Goal: Task Accomplishment & Management: Use online tool/utility

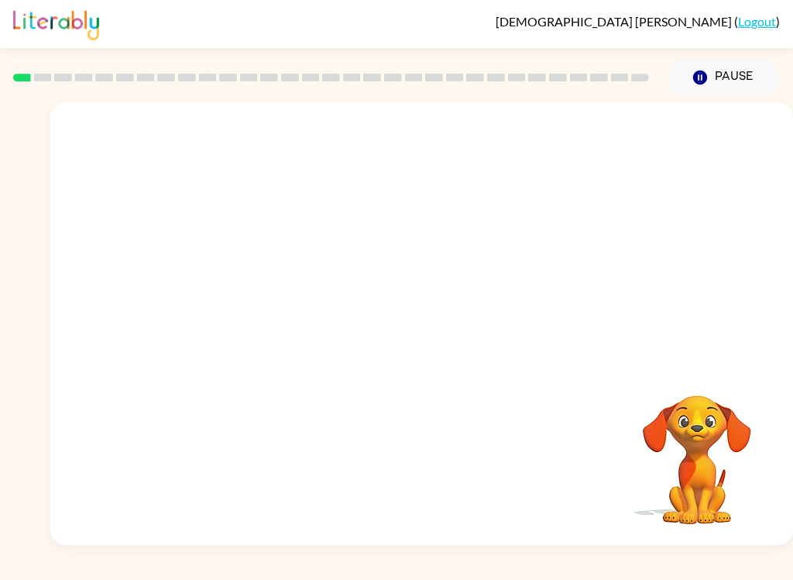
click at [697, 428] on video "Your browser must support playing .mp4 files to use Literably. Please try using…" at bounding box center [697, 448] width 155 height 155
click at [442, 318] on button "button" at bounding box center [422, 331] width 99 height 57
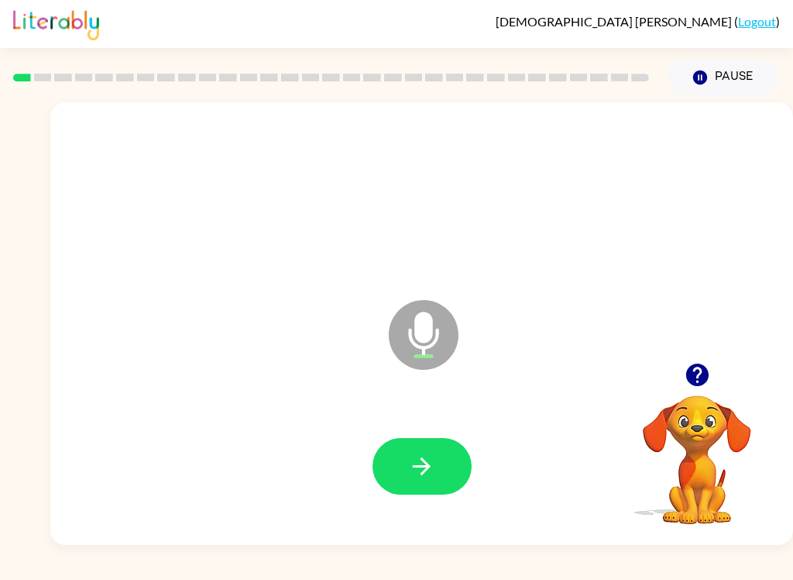
click at [428, 481] on button "button" at bounding box center [422, 466] width 99 height 57
click at [414, 464] on icon "button" at bounding box center [421, 466] width 27 height 27
click at [411, 481] on button "button" at bounding box center [422, 466] width 99 height 57
click at [442, 479] on button "button" at bounding box center [422, 466] width 99 height 57
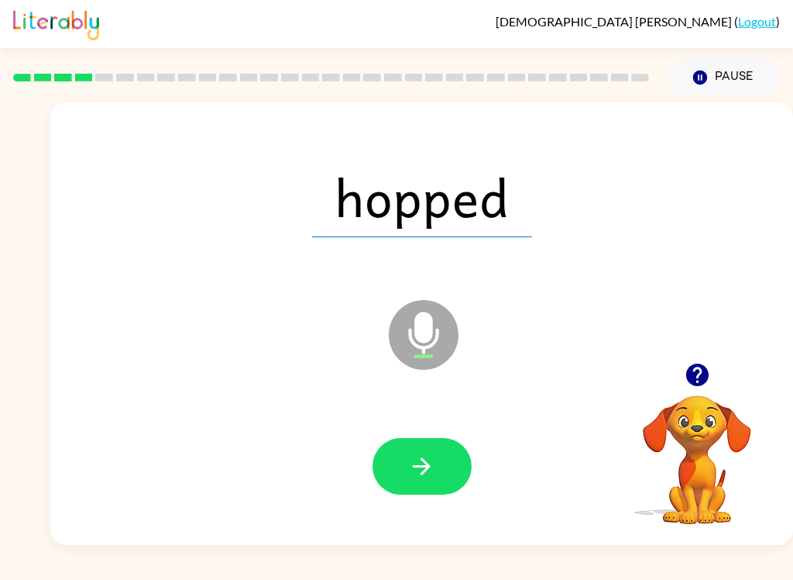
click at [427, 471] on icon "button" at bounding box center [421, 466] width 27 height 27
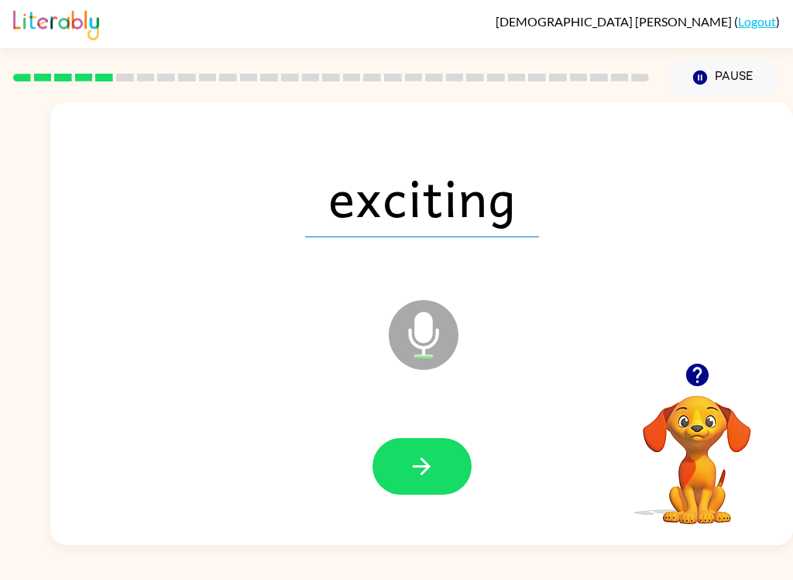
click at [425, 459] on icon "button" at bounding box center [421, 466] width 27 height 27
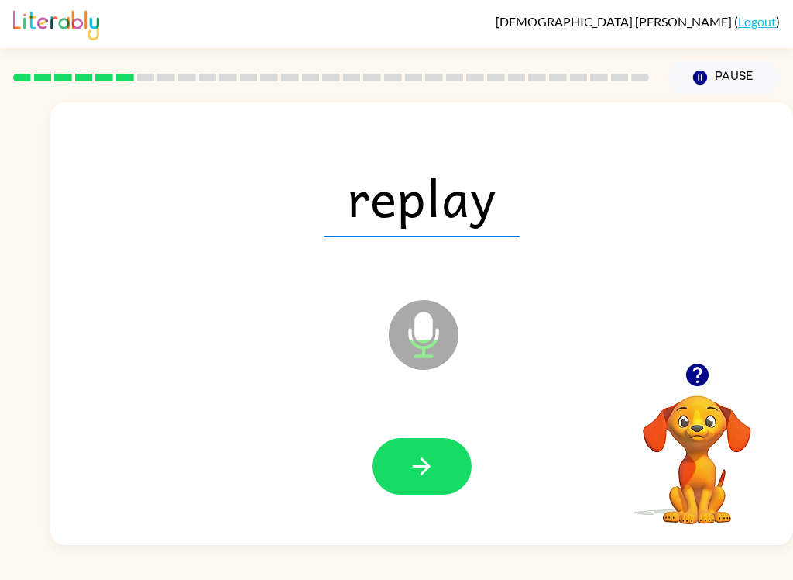
click at [432, 480] on icon "button" at bounding box center [421, 466] width 27 height 27
click at [439, 475] on button "button" at bounding box center [422, 466] width 99 height 57
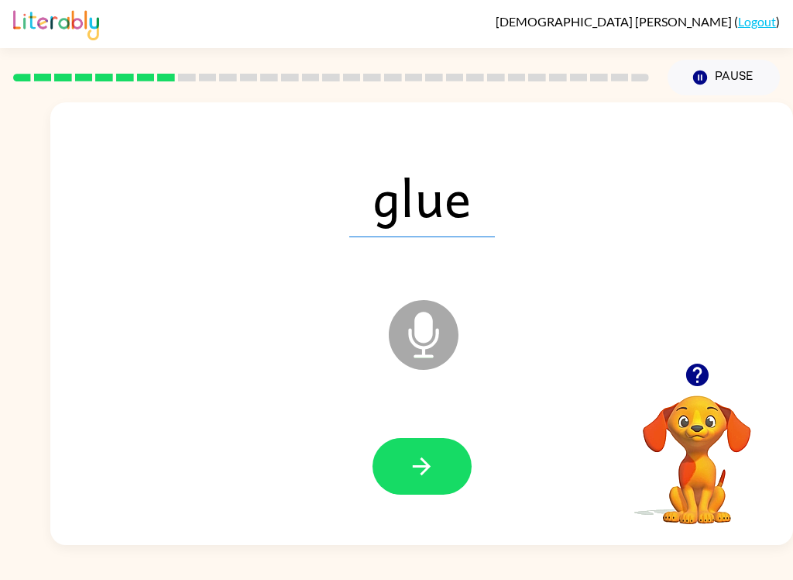
click at [434, 469] on icon "button" at bounding box center [421, 466] width 27 height 27
click at [436, 470] on button "button" at bounding box center [422, 466] width 99 height 57
click at [436, 484] on button "button" at bounding box center [422, 466] width 99 height 57
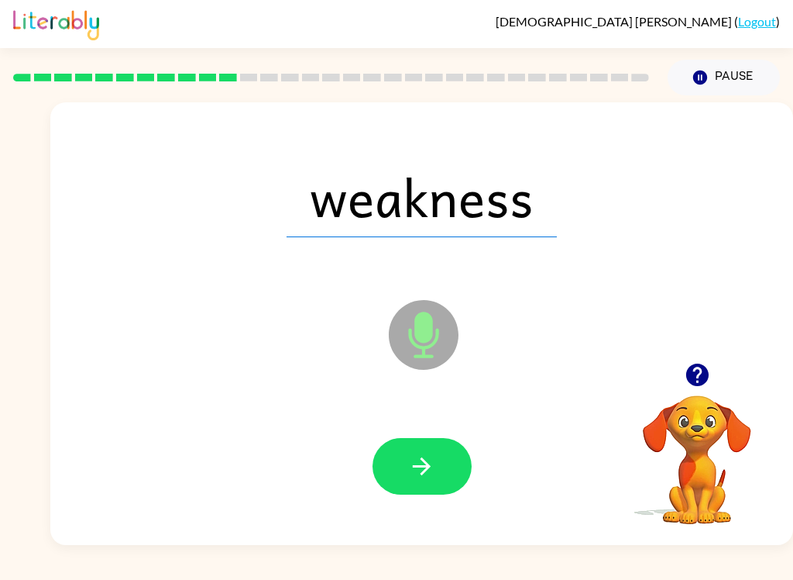
click at [430, 474] on icon "button" at bounding box center [421, 466] width 27 height 27
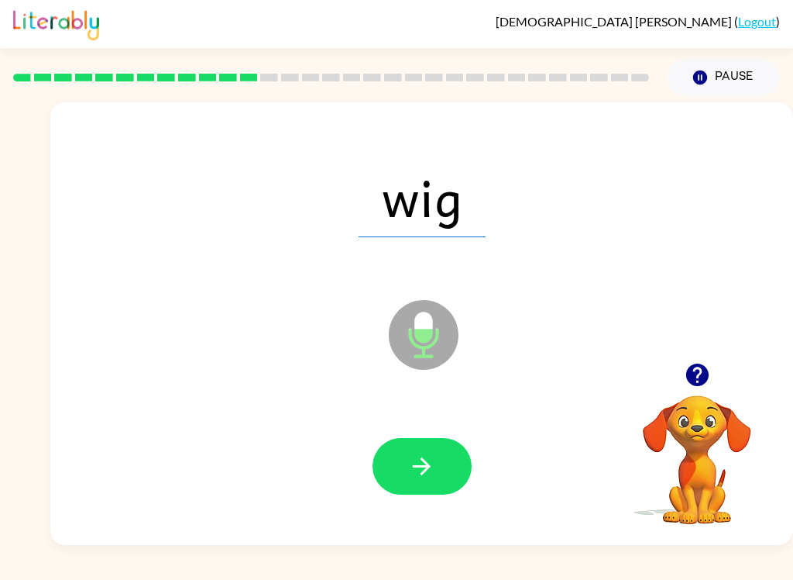
click at [430, 456] on icon "button" at bounding box center [421, 466] width 27 height 27
click at [435, 469] on button "button" at bounding box center [422, 466] width 99 height 57
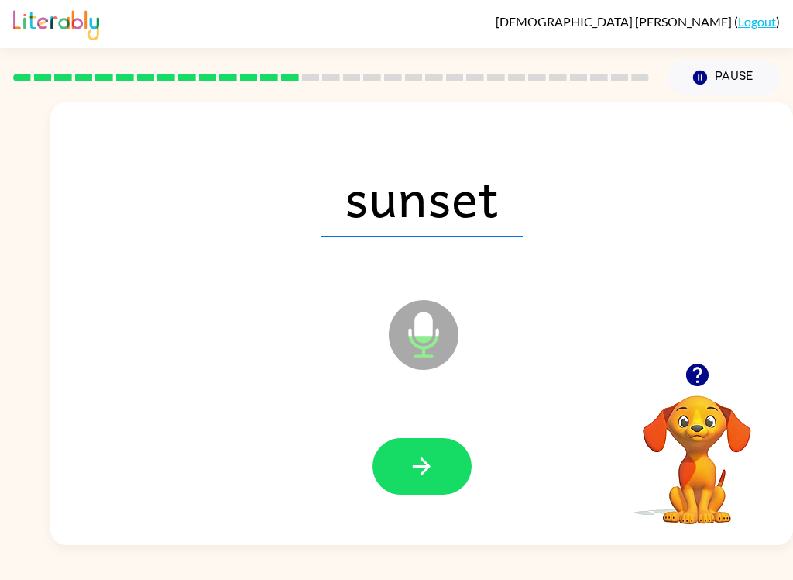
click at [418, 468] on icon "button" at bounding box center [421, 466] width 27 height 27
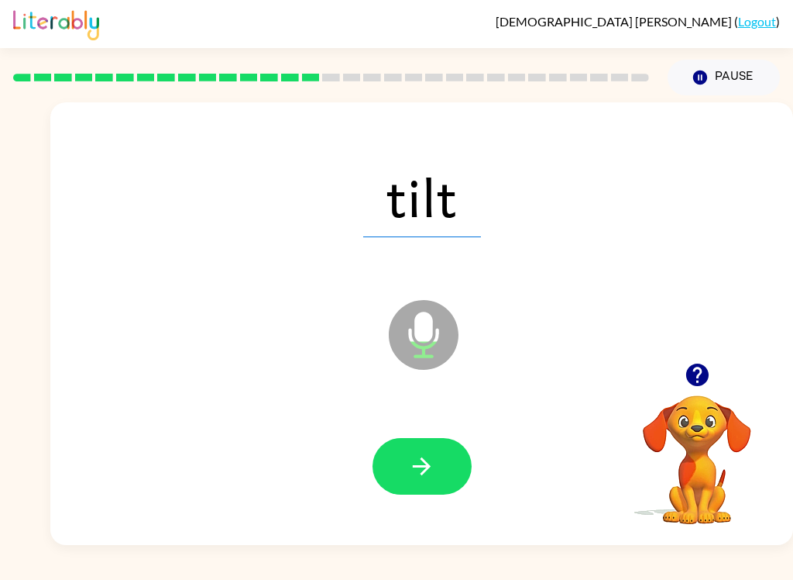
click at [412, 481] on button "button" at bounding box center [422, 466] width 99 height 57
click at [427, 468] on icon "button" at bounding box center [422, 466] width 18 height 18
click at [429, 478] on icon "button" at bounding box center [421, 466] width 27 height 27
click at [435, 458] on button "button" at bounding box center [422, 466] width 99 height 57
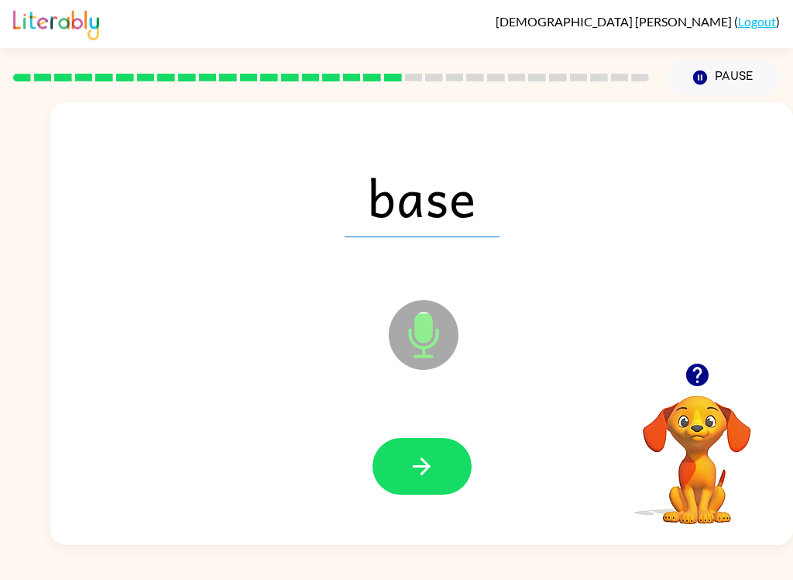
click at [433, 470] on icon "button" at bounding box center [421, 466] width 27 height 27
click at [429, 459] on icon "button" at bounding box center [421, 466] width 27 height 27
click at [427, 470] on icon "button" at bounding box center [422, 466] width 18 height 18
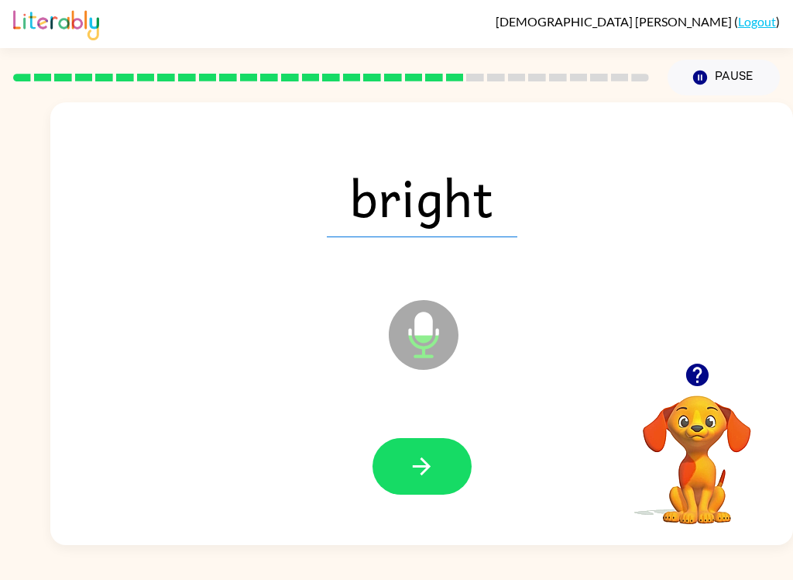
click at [411, 475] on icon "button" at bounding box center [421, 466] width 27 height 27
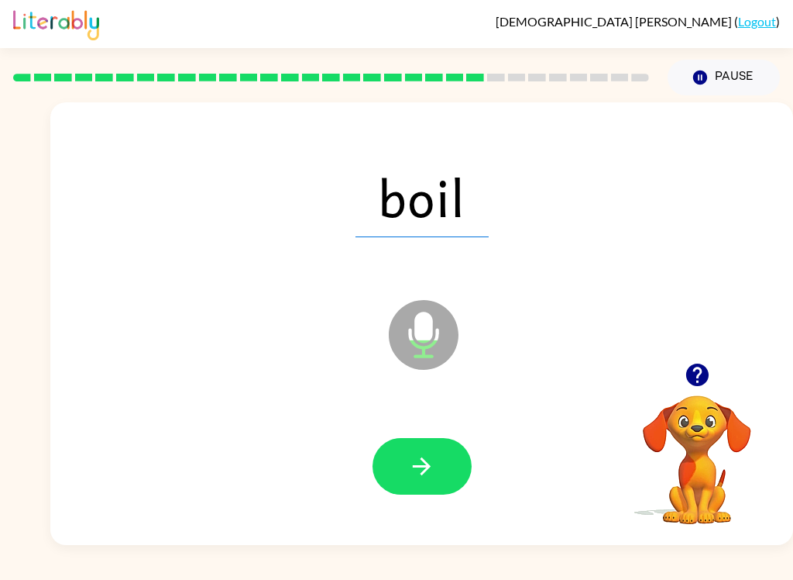
click at [424, 458] on icon "button" at bounding box center [421, 466] width 27 height 27
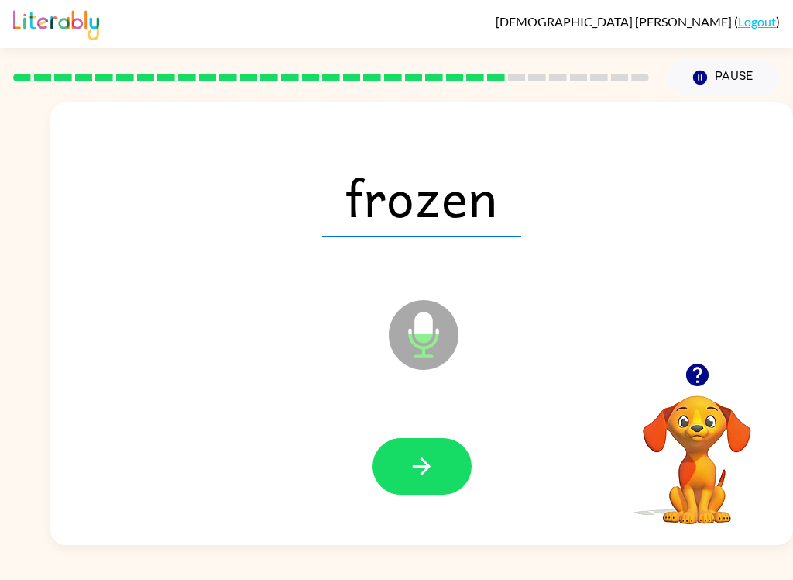
click at [432, 465] on icon "button" at bounding box center [421, 466] width 27 height 27
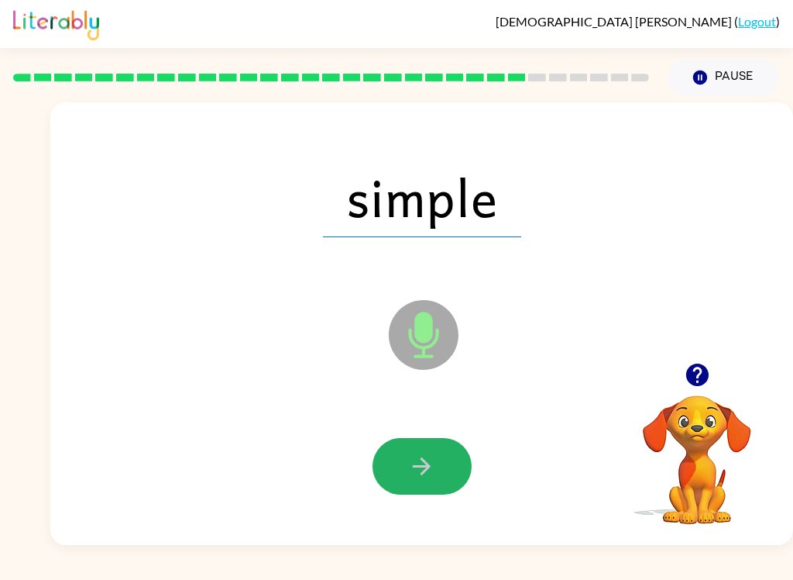
click at [432, 475] on icon "button" at bounding box center [421, 466] width 27 height 27
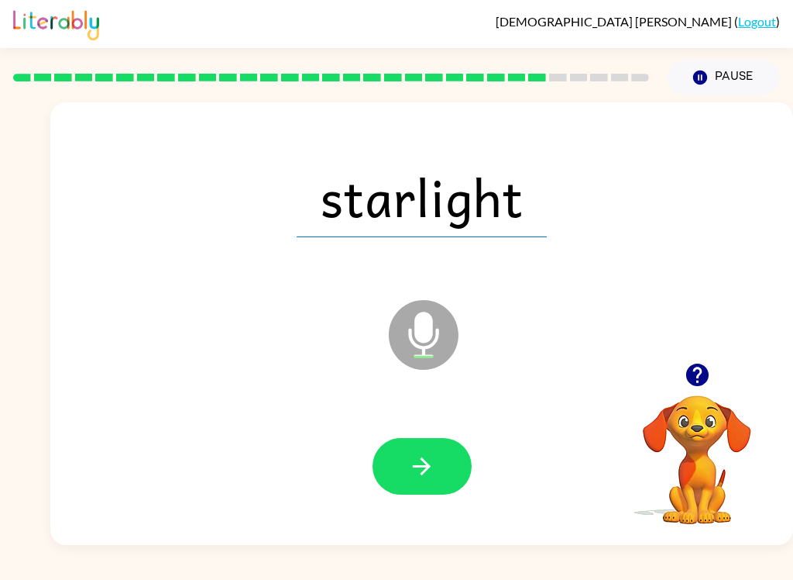
click at [415, 452] on button "button" at bounding box center [422, 466] width 99 height 57
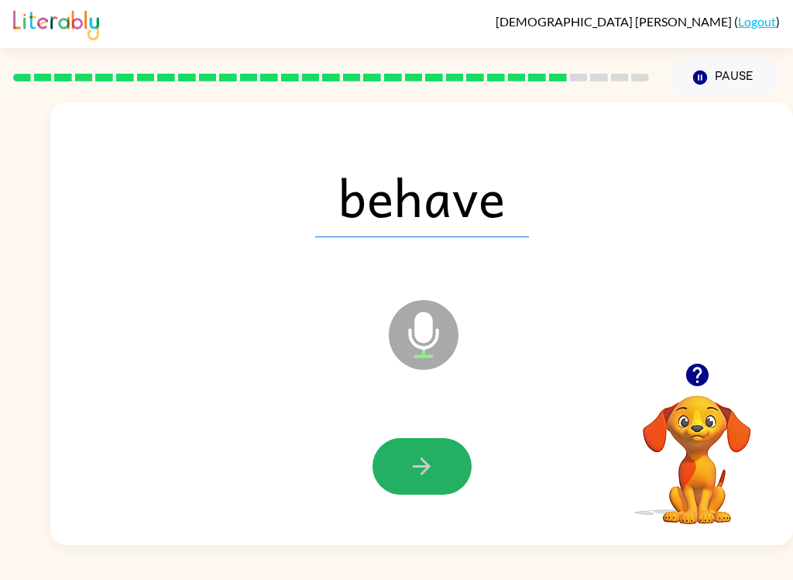
click at [469, 443] on div at bounding box center [422, 466] width 99 height 57
click at [432, 456] on icon "button" at bounding box center [421, 466] width 27 height 27
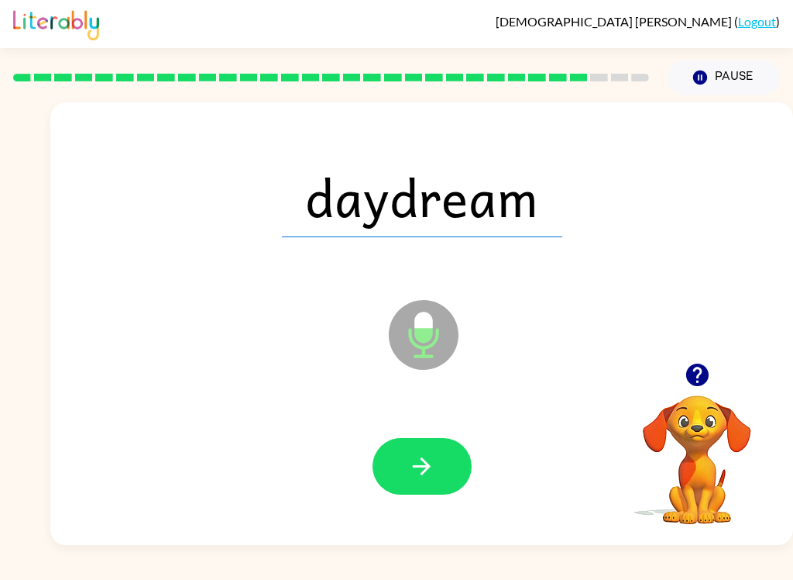
click at [429, 472] on icon "button" at bounding box center [421, 466] width 27 height 27
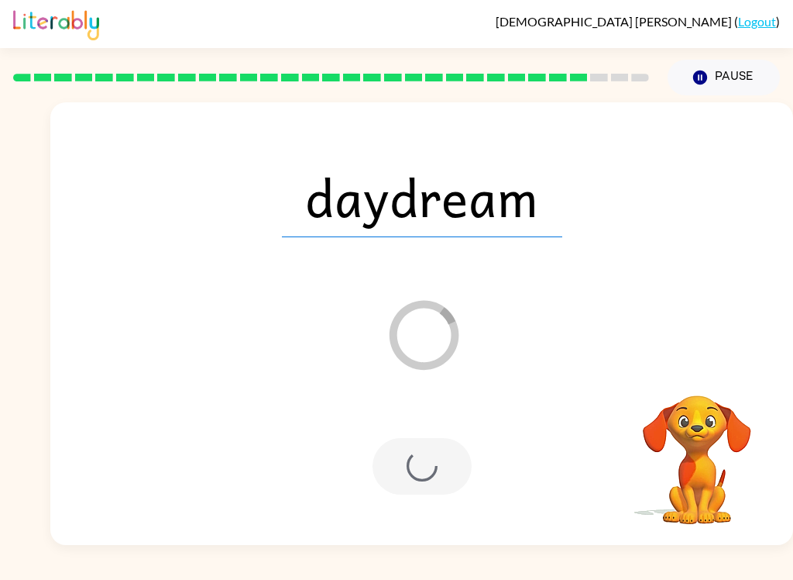
click at [664, 495] on video "Your browser must support playing .mp4 files to use Literably. Please try using…" at bounding box center [697, 448] width 155 height 155
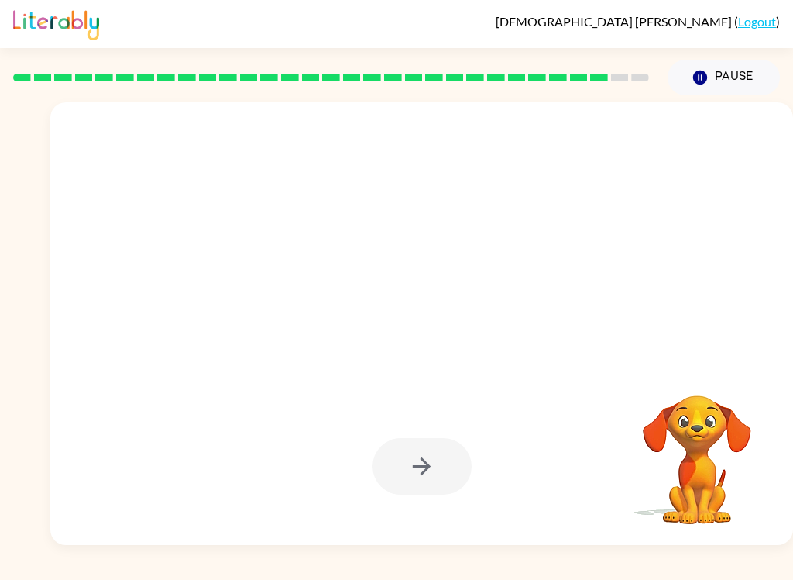
click at [642, 526] on div "Your browser must support playing .mp4 files to use Literably. Please try using…" at bounding box center [697, 448] width 155 height 155
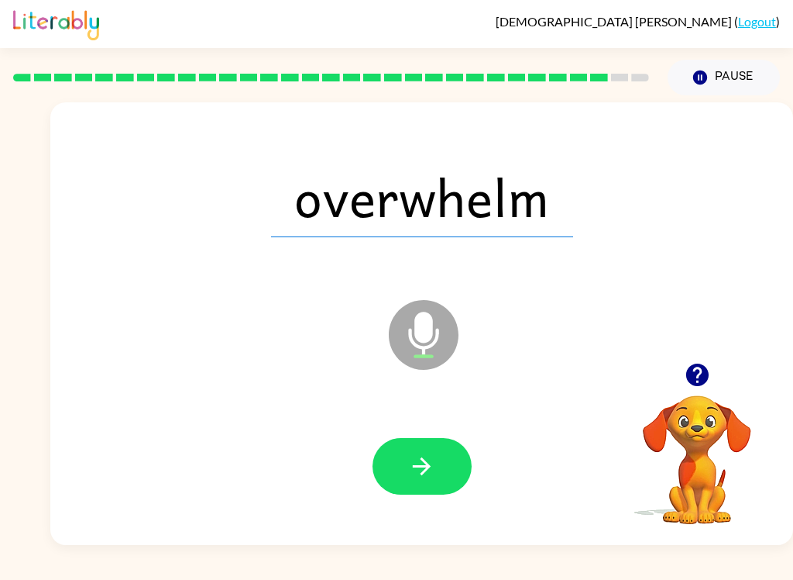
click at [429, 463] on icon "button" at bounding box center [421, 466] width 27 height 27
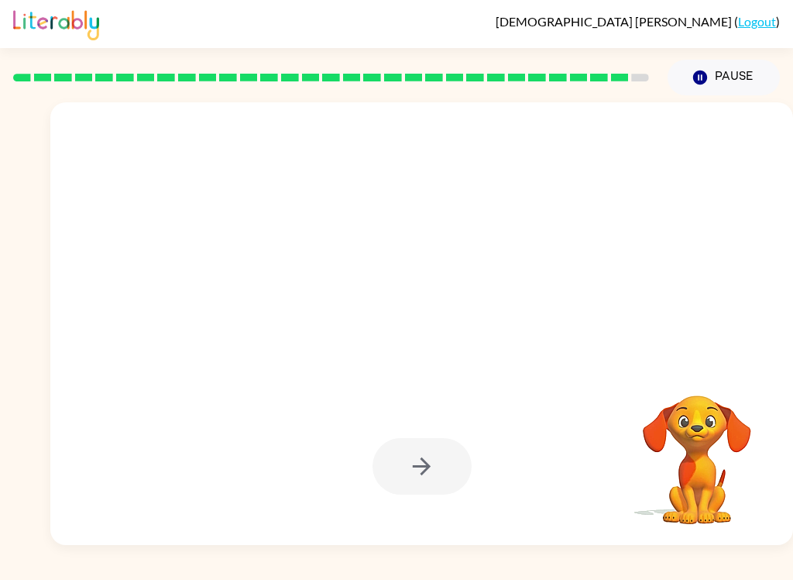
click at [652, 514] on video "Your browser must support playing .mp4 files to use Literably. Please try using…" at bounding box center [697, 448] width 155 height 155
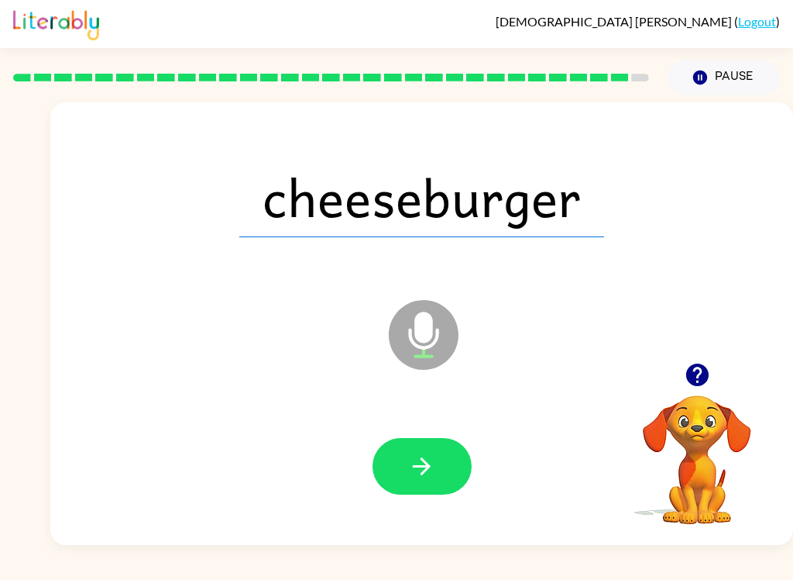
click at [666, 570] on div "[PERSON_NAME] ( Logout ) Pause Pause cheeseburger Microphone The Microphone is …" at bounding box center [396, 290] width 793 height 580
click at [432, 452] on button "button" at bounding box center [422, 466] width 99 height 57
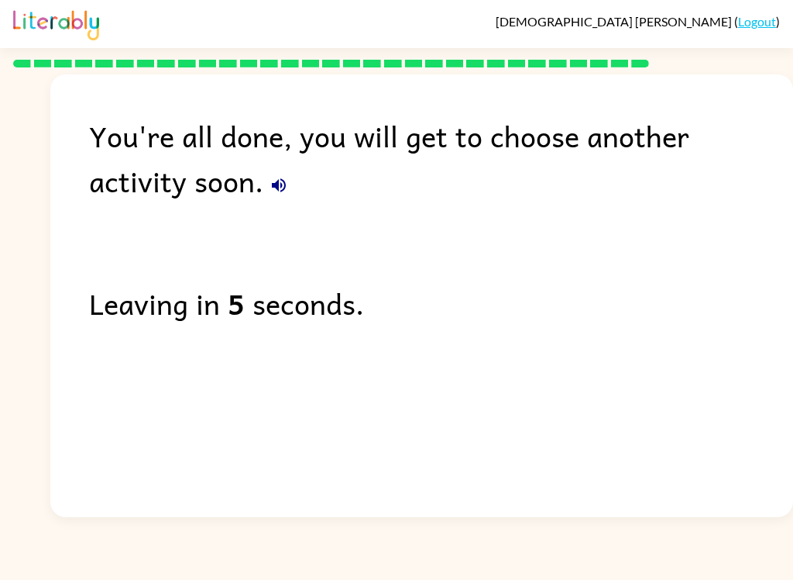
click at [715, 489] on div "You're all done, you will get to choose another activity soon. Leaving in 5 sec…" at bounding box center [421, 291] width 743 height 435
